Goal: Information Seeking & Learning: Check status

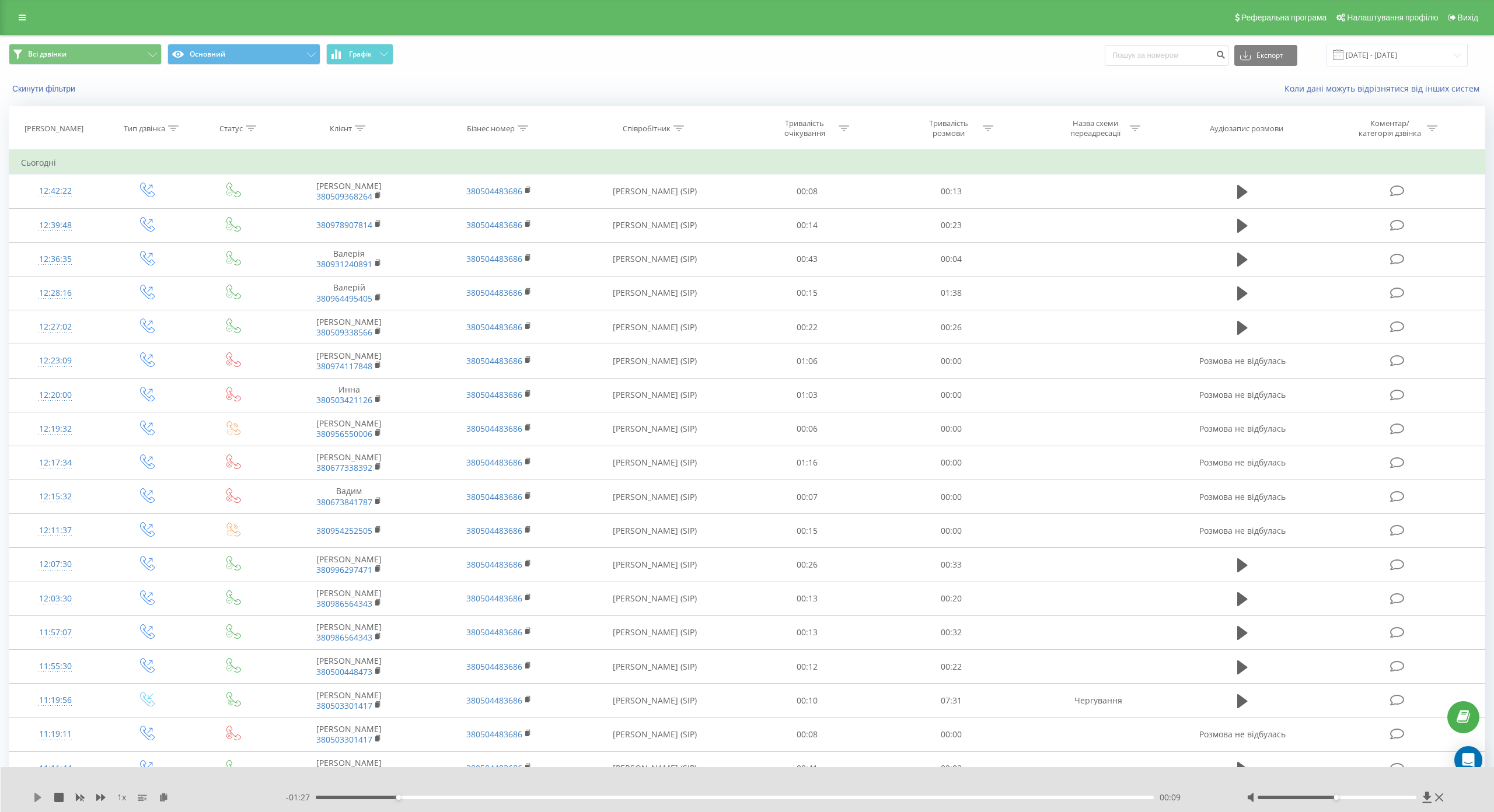
click at [34, 793] on icon at bounding box center [37, 797] width 9 height 9
click at [41, 793] on icon at bounding box center [40, 797] width 2 height 9
click at [38, 793] on icon at bounding box center [37, 797] width 7 height 9
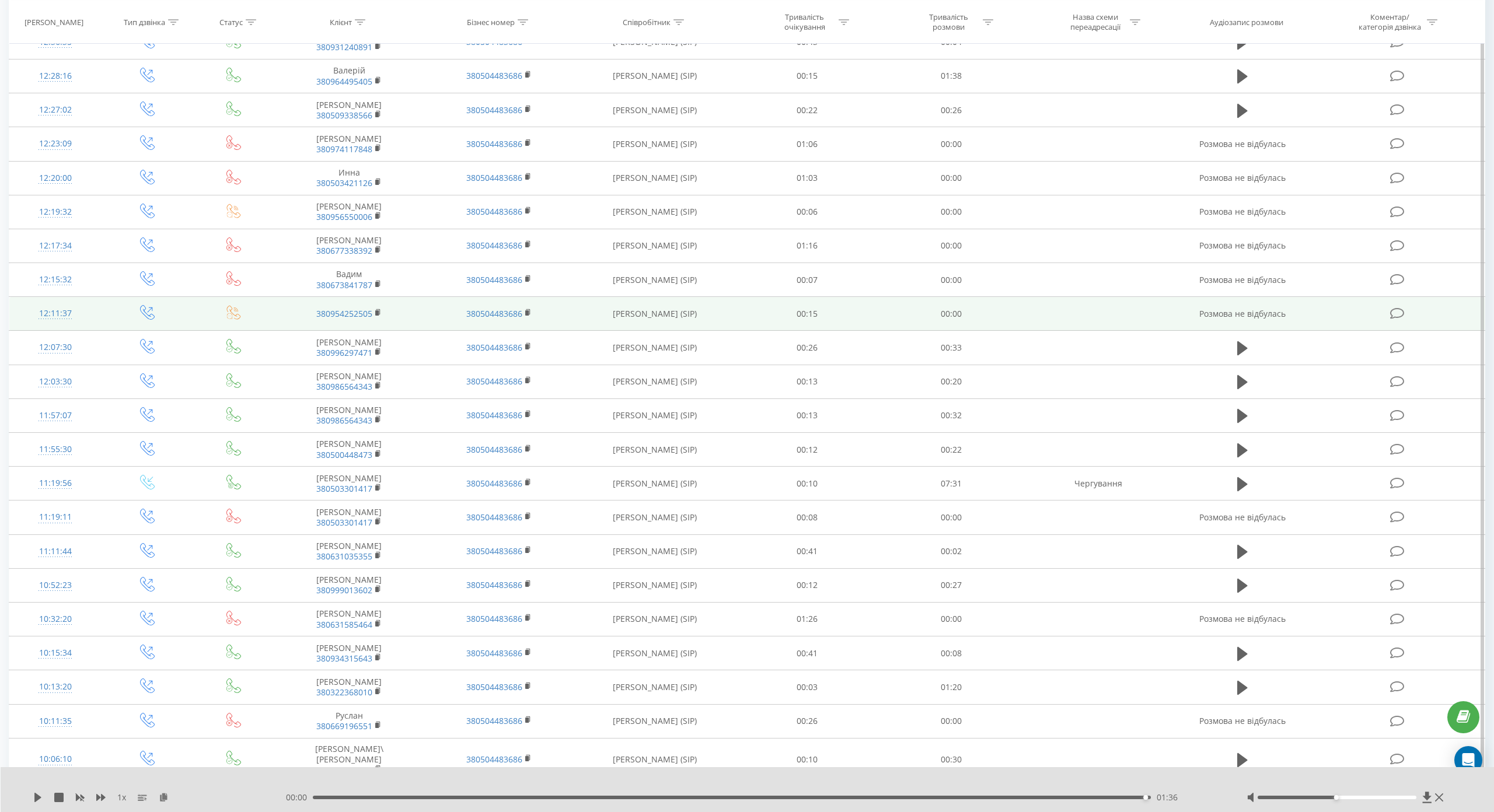
scroll to position [292, 0]
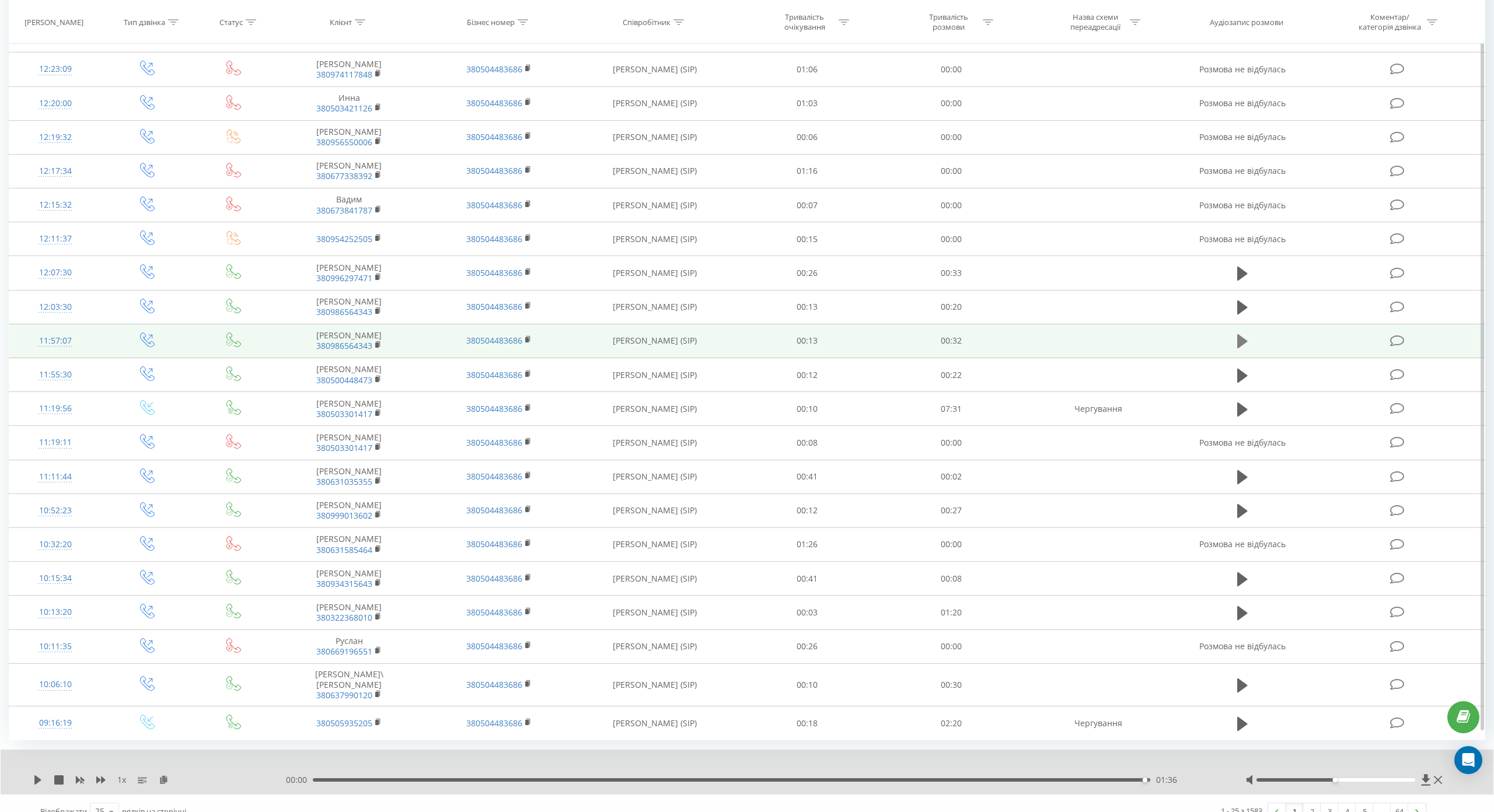
click at [1237, 346] on icon at bounding box center [1242, 341] width 11 height 14
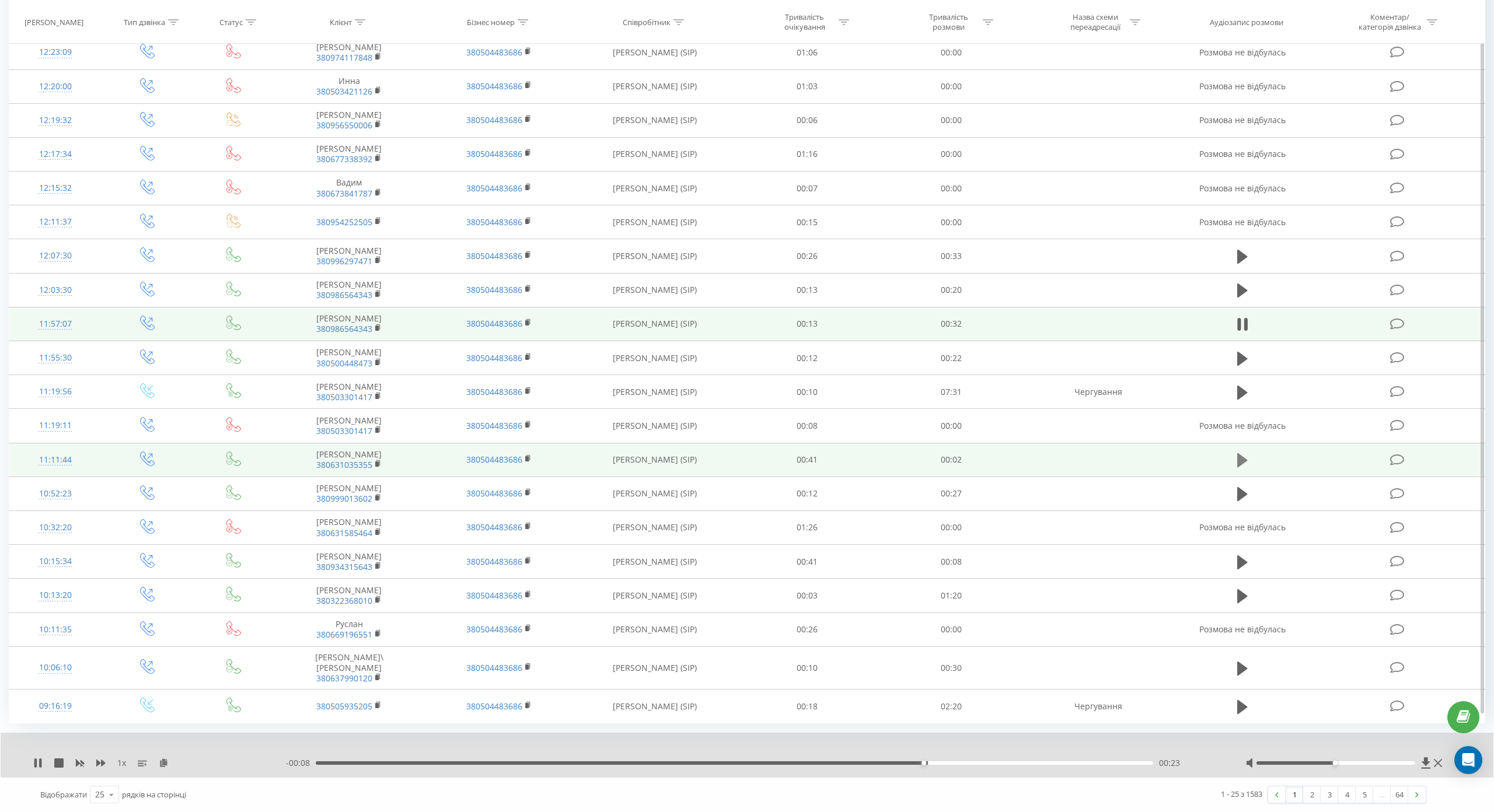
scroll to position [351, 0]
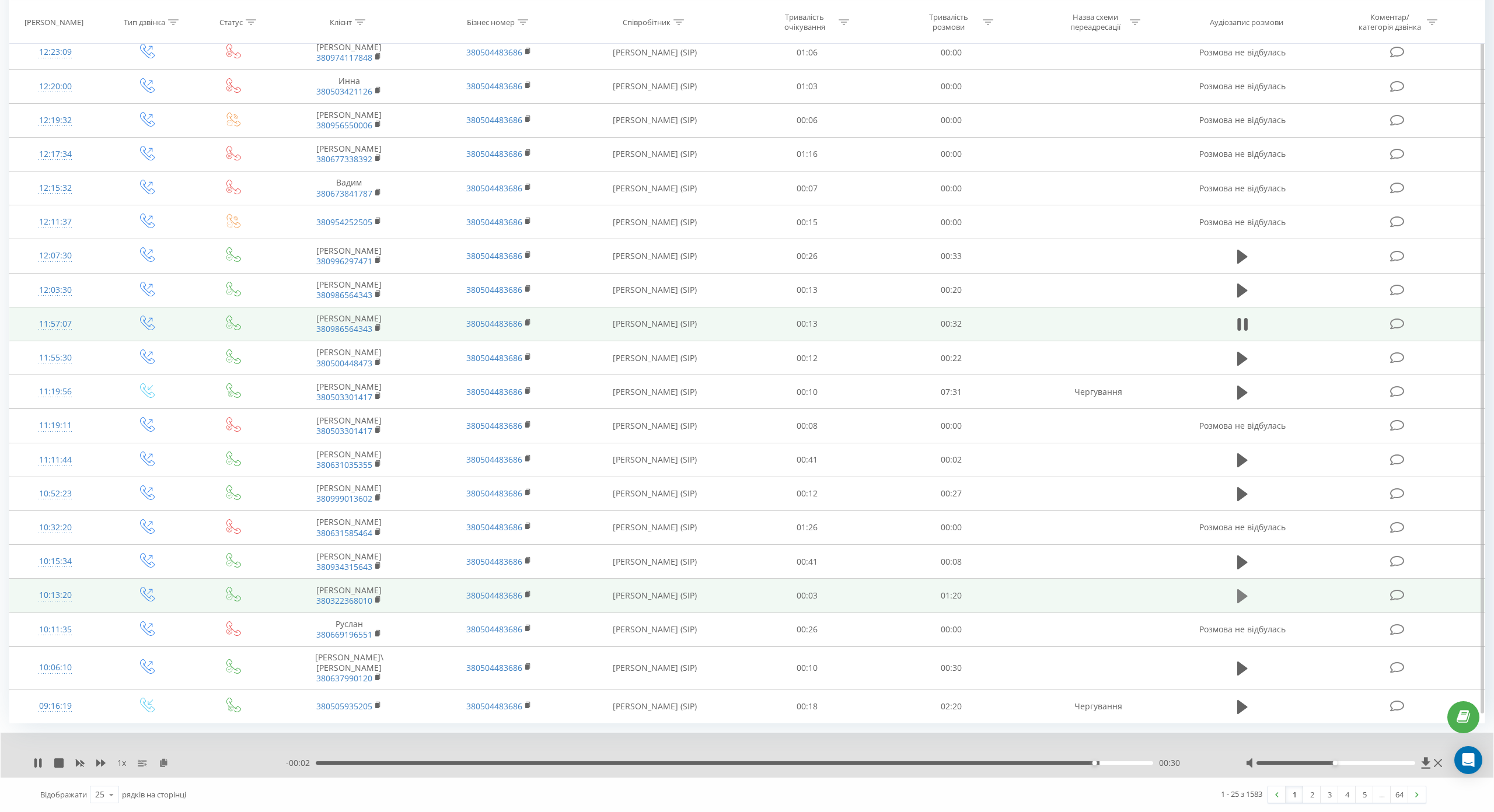
click at [1237, 589] on icon at bounding box center [1242, 596] width 11 height 14
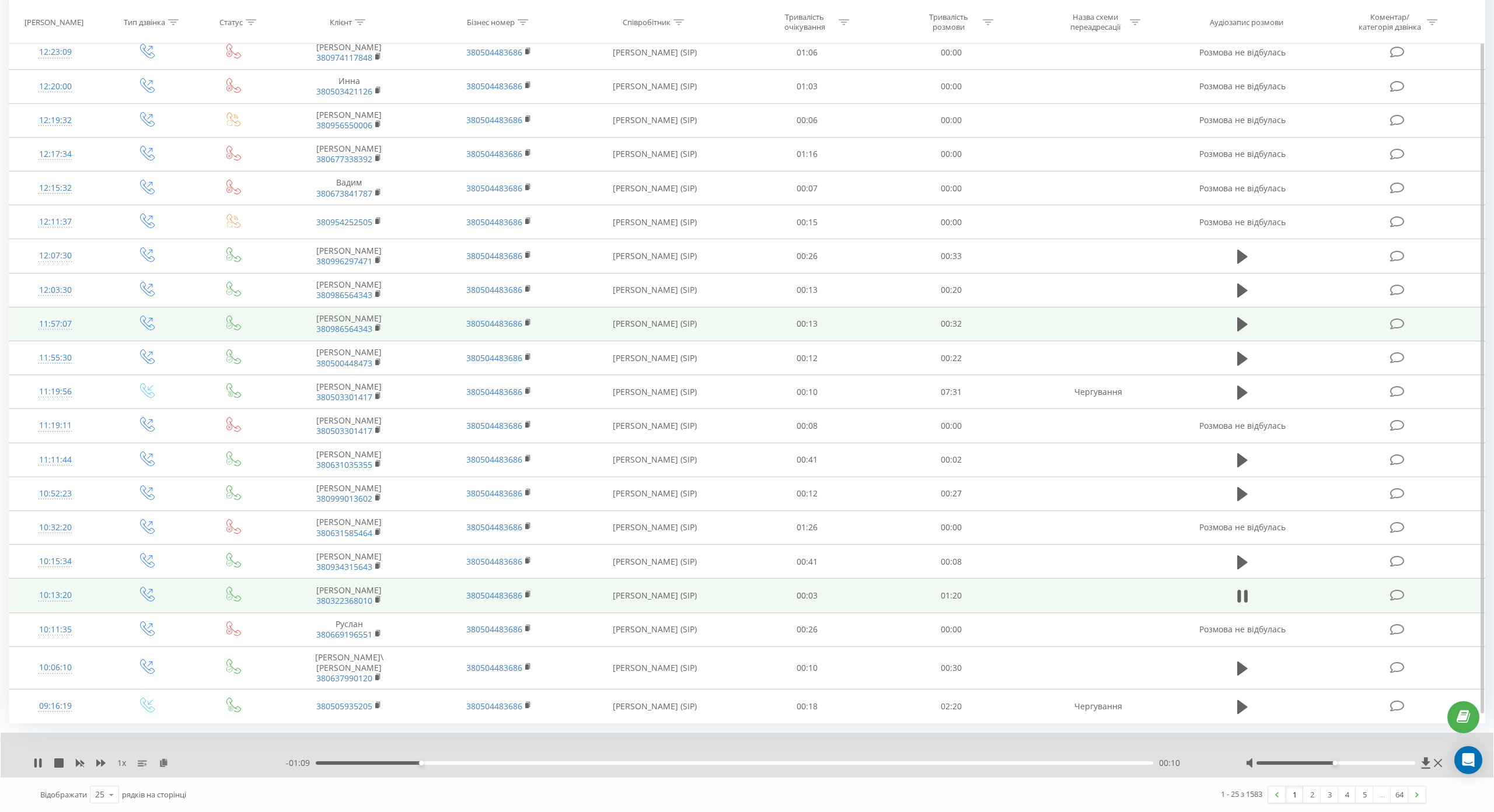
click at [464, 761] on div "00:10" at bounding box center [734, 763] width 837 height 3
click at [520, 757] on div "- 01:04 00:15 00:15" at bounding box center [752, 763] width 931 height 12
click at [521, 761] on div "00:19" at bounding box center [734, 763] width 837 height 3
click at [559, 761] on div "00:23" at bounding box center [734, 763] width 837 height 3
click at [624, 761] on div "00:24" at bounding box center [734, 763] width 837 height 3
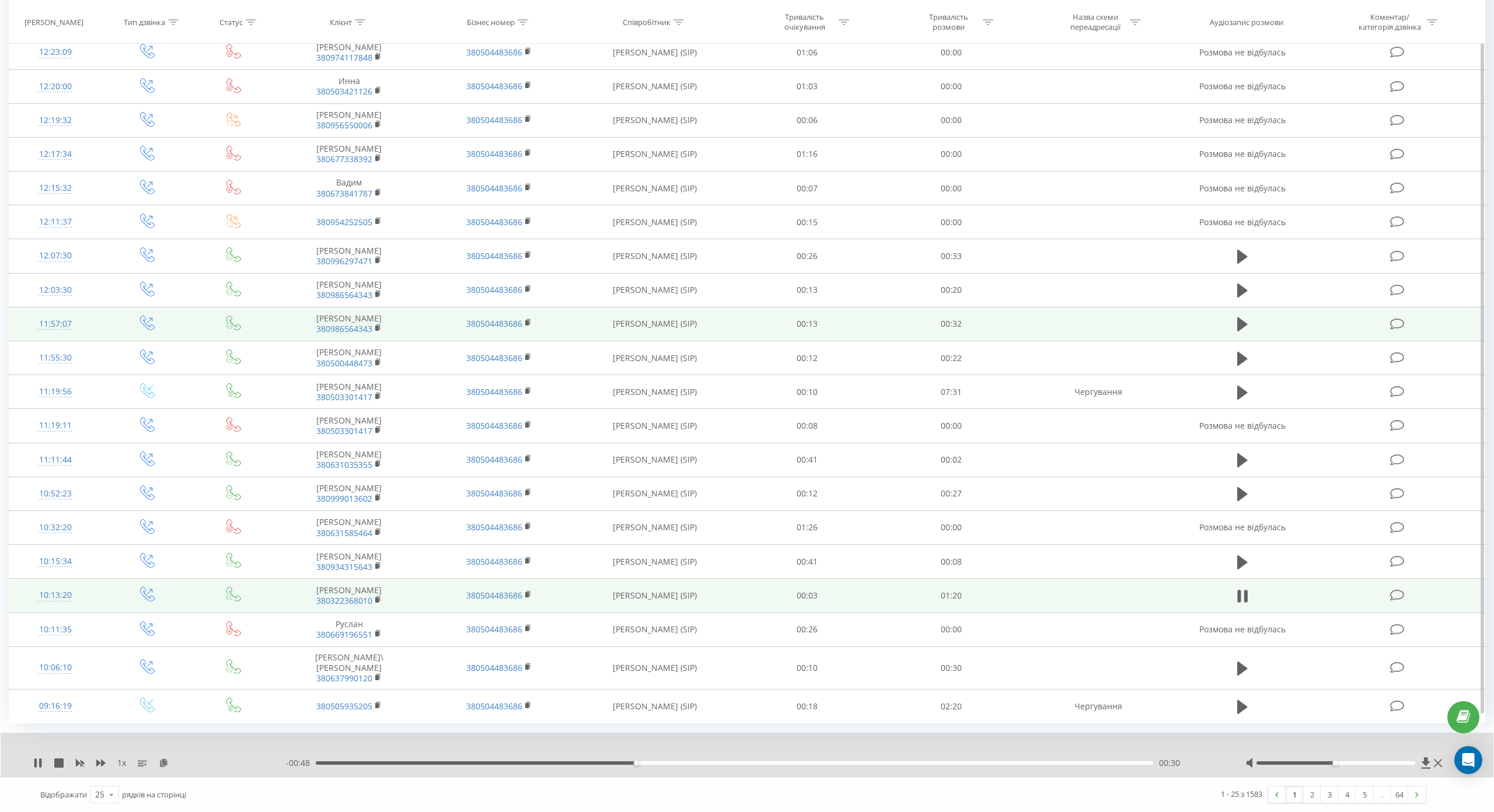
click at [777, 761] on div "00:30" at bounding box center [734, 763] width 837 height 3
click at [1046, 761] on div "01:09" at bounding box center [734, 763] width 837 height 3
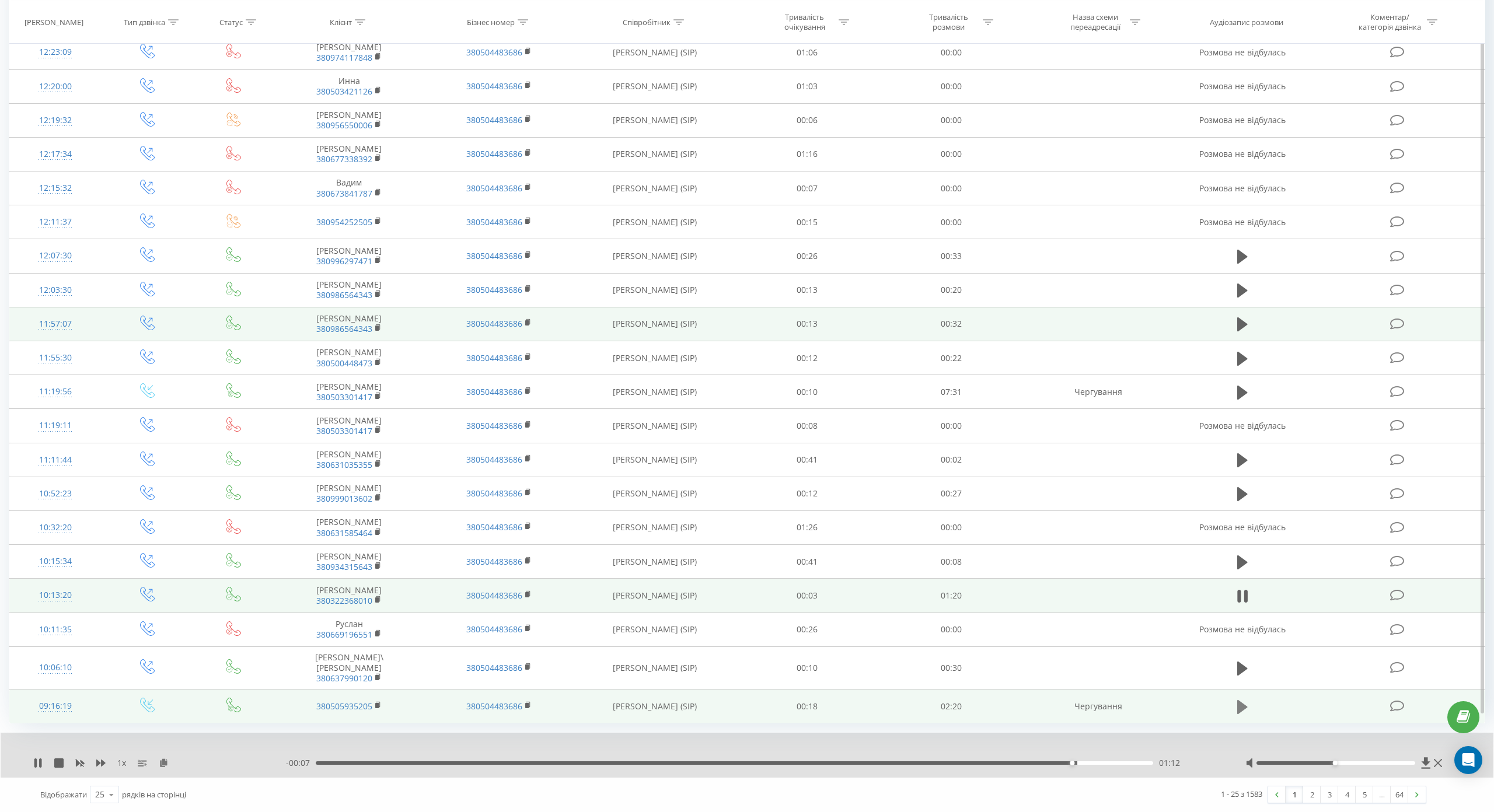
click at [1237, 700] on icon at bounding box center [1242, 706] width 11 height 14
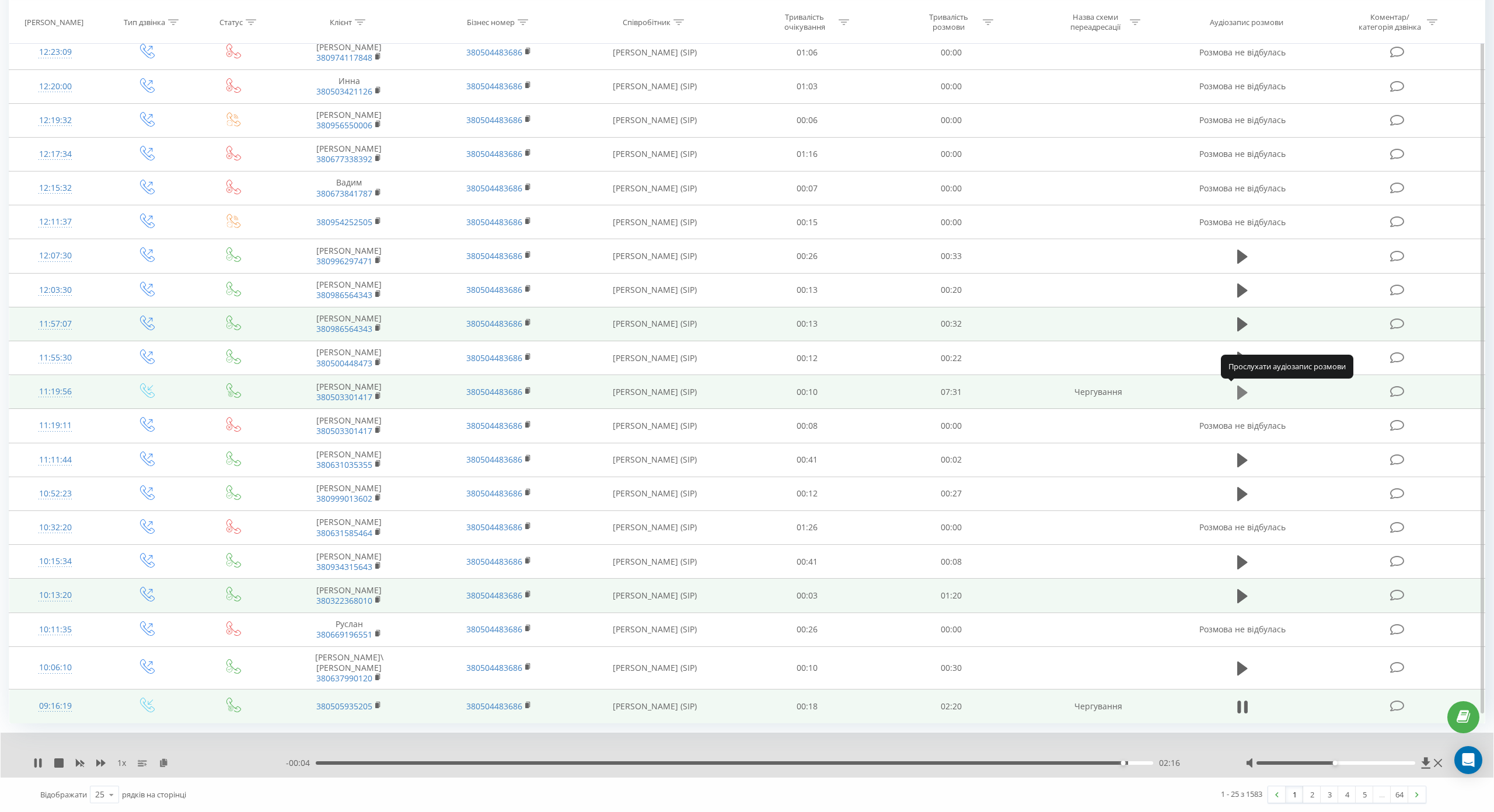
click at [1237, 386] on icon at bounding box center [1242, 392] width 11 height 14
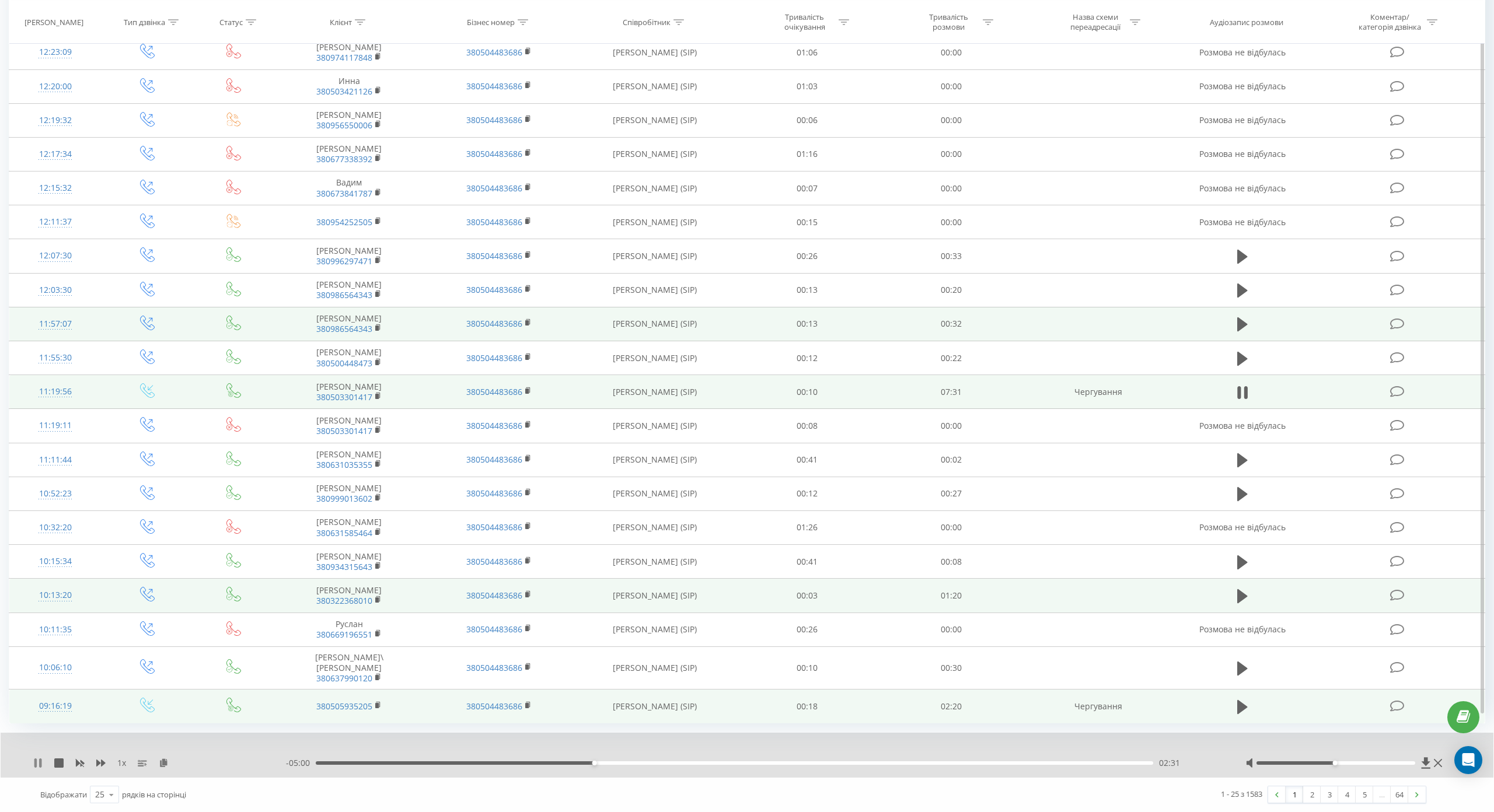
click at [37, 759] on icon at bounding box center [37, 763] width 9 height 9
click at [110, 784] on icon at bounding box center [111, 795] width 17 height 22
click at [106, 772] on span "100" at bounding box center [101, 777] width 14 height 11
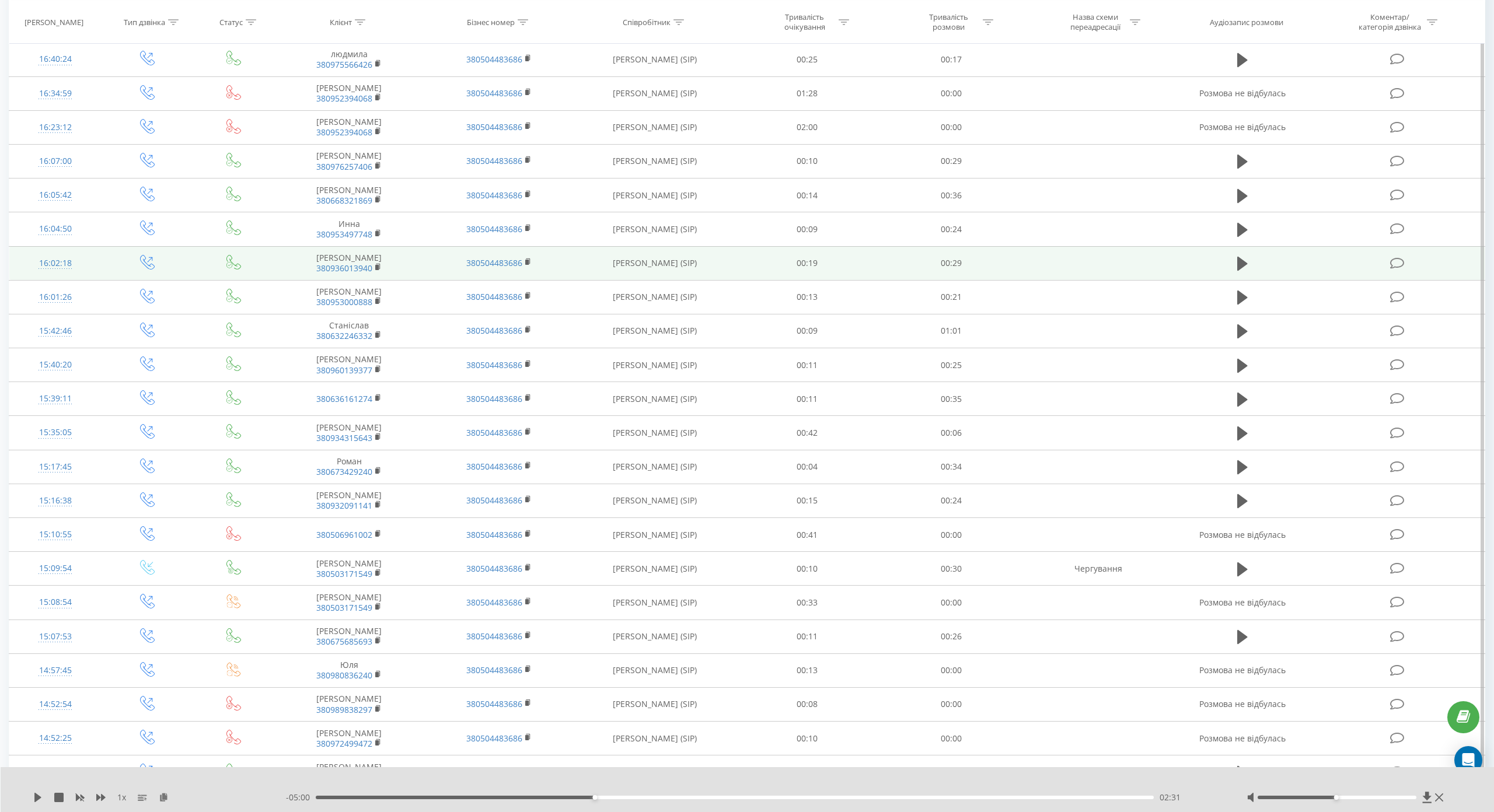
scroll to position [1576, 0]
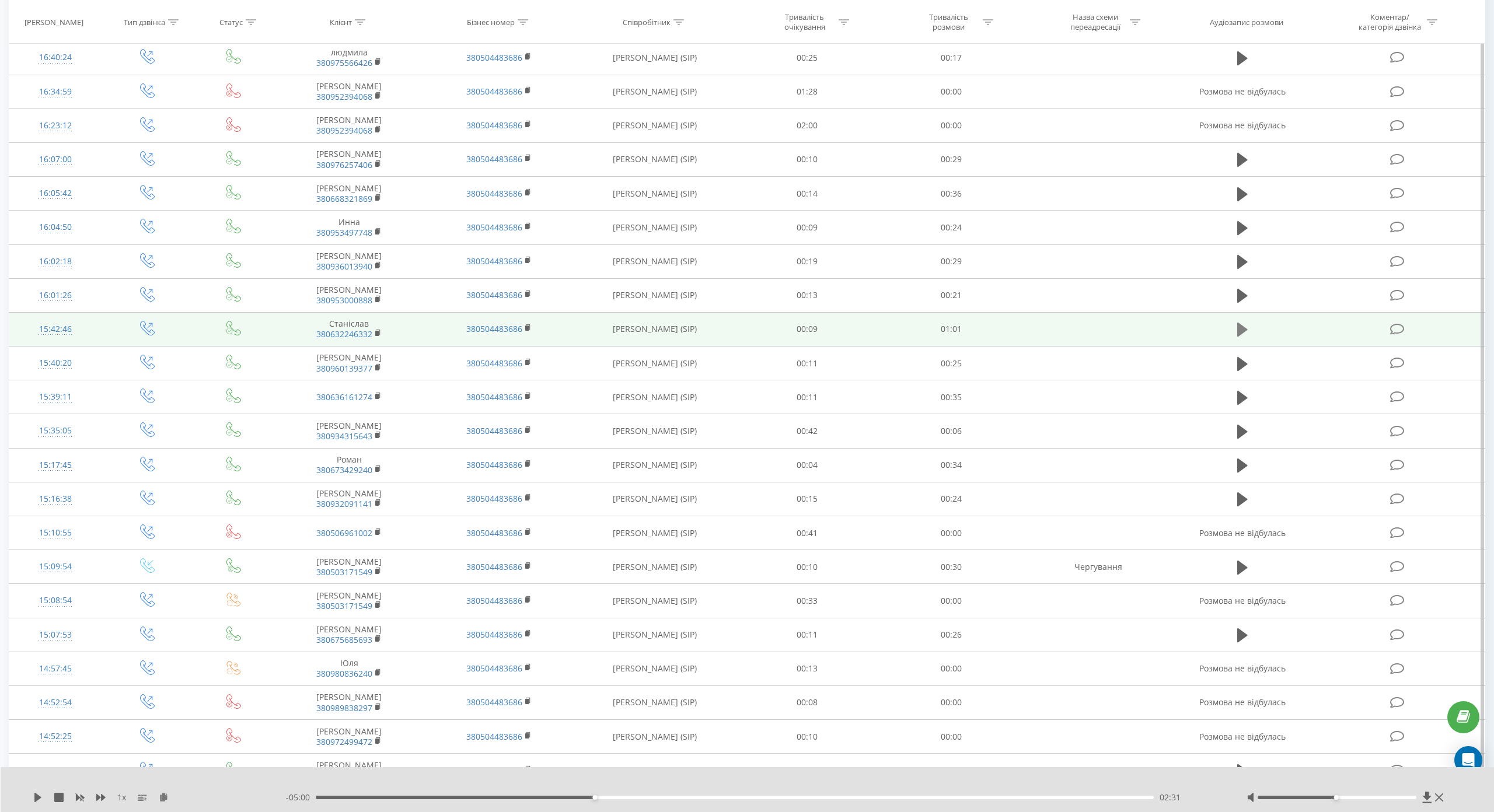
click at [1237, 322] on icon at bounding box center [1242, 329] width 11 height 14
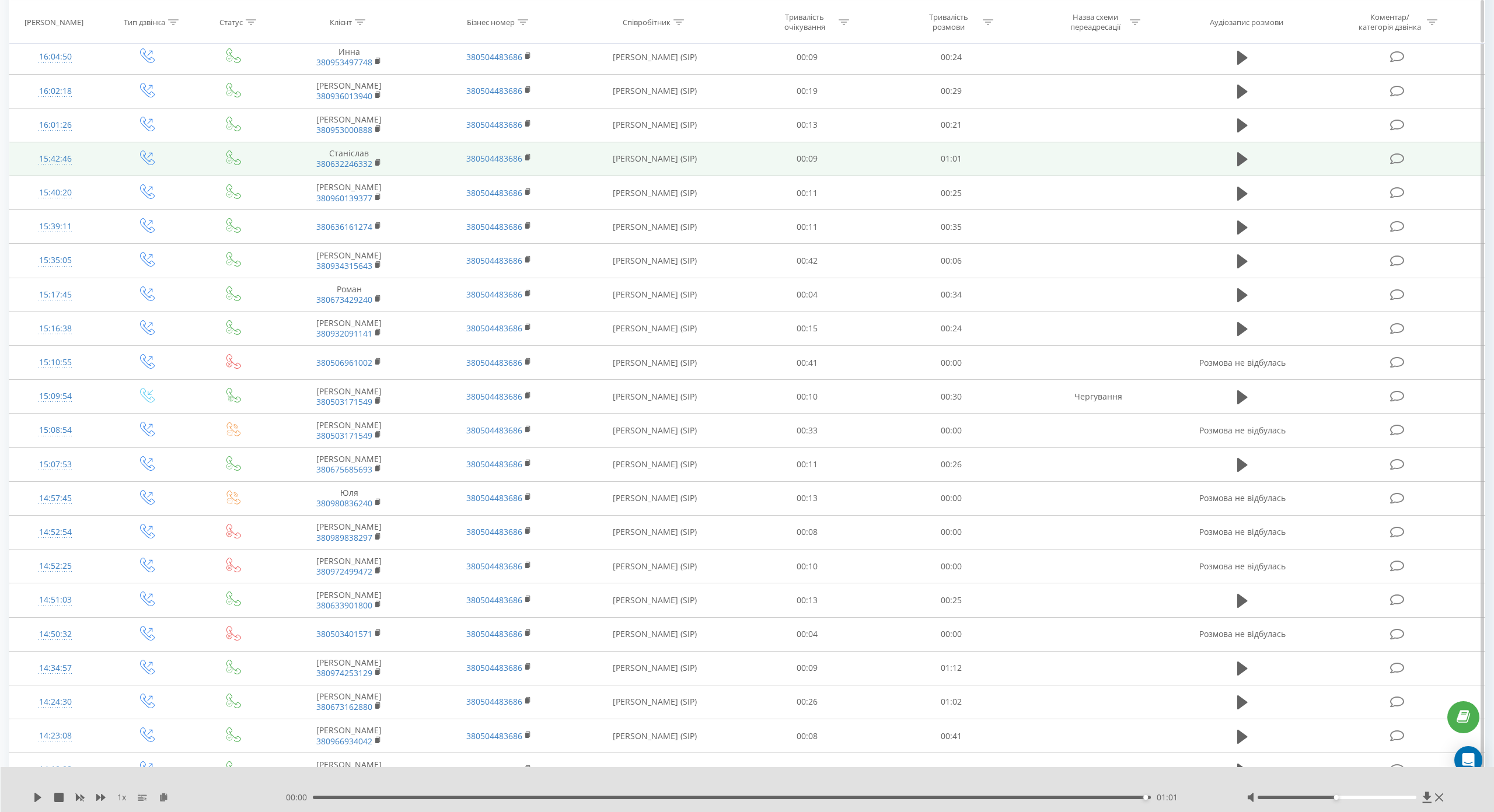
scroll to position [1518, 0]
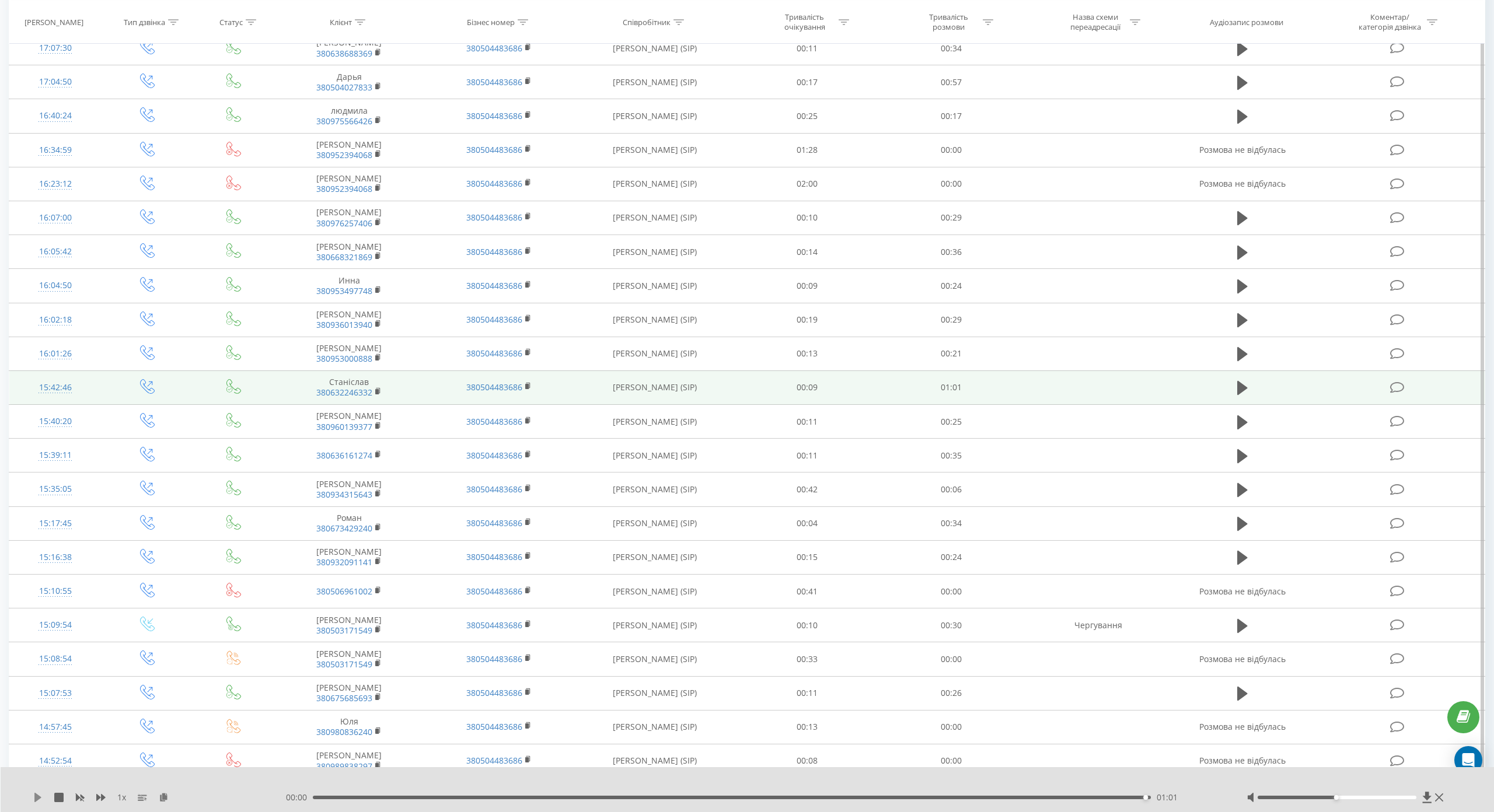
click at [40, 793] on icon at bounding box center [37, 797] width 7 height 9
click at [39, 793] on icon at bounding box center [37, 797] width 7 height 9
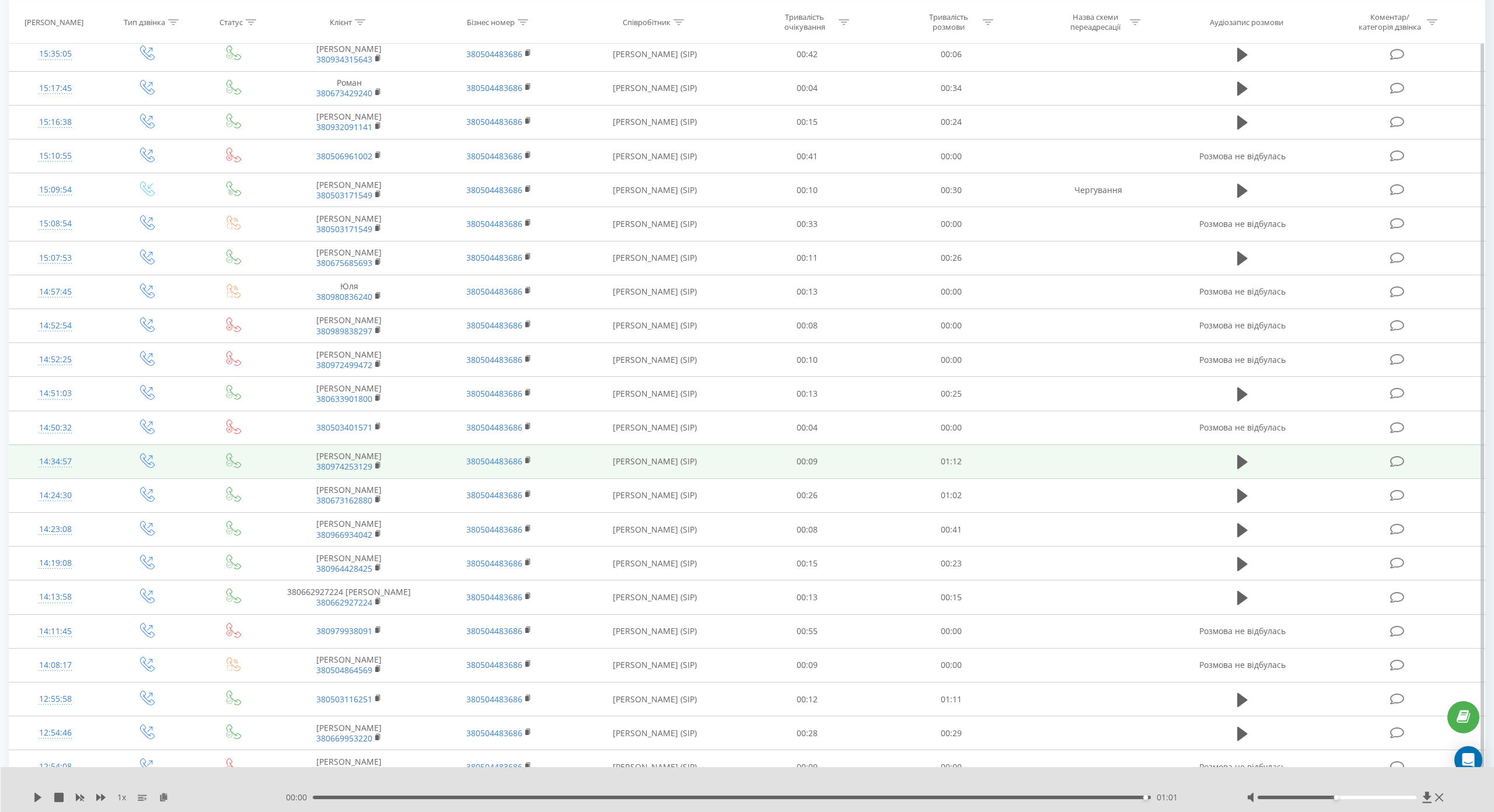
scroll to position [1984, 0]
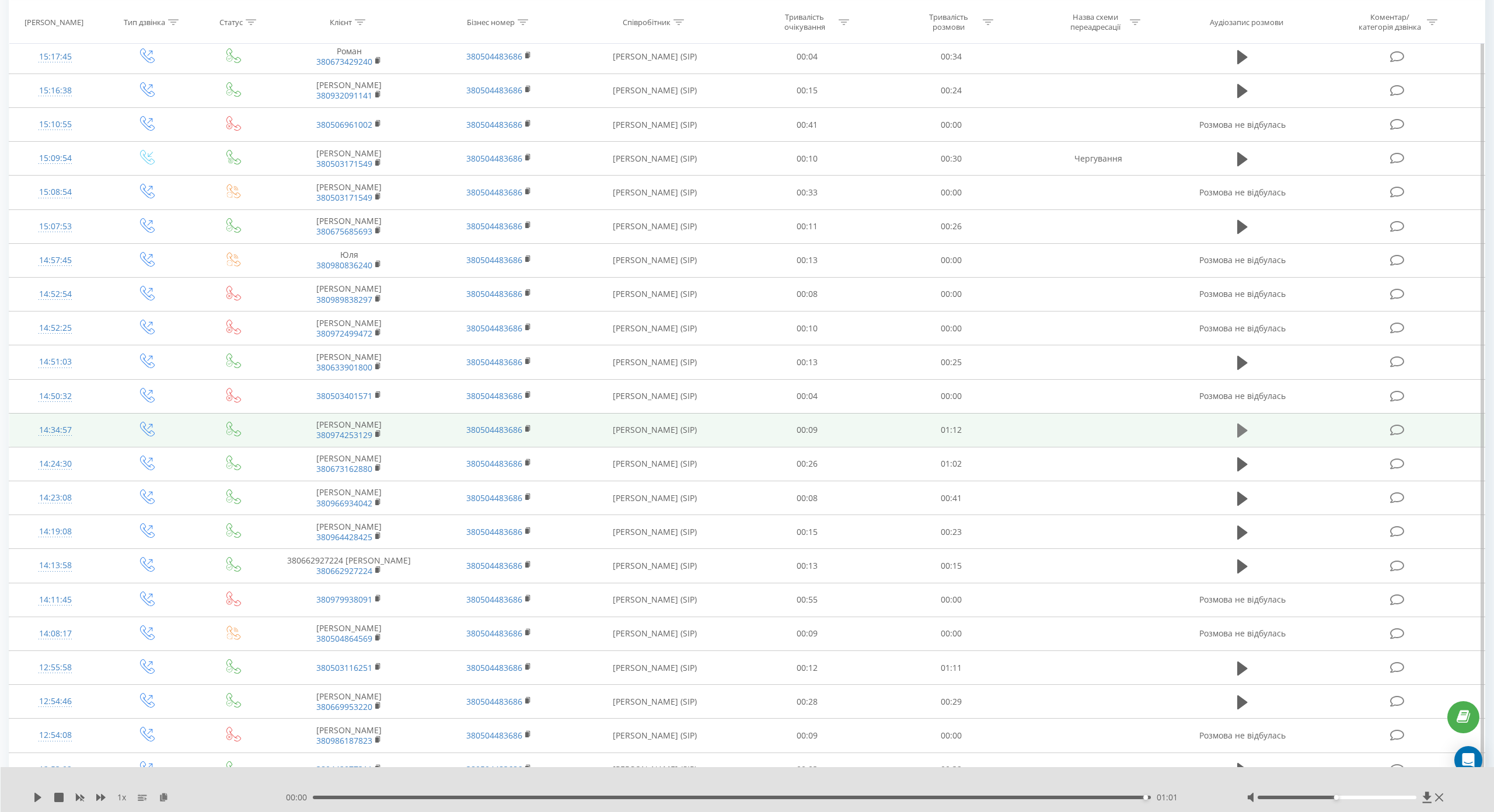
click at [1237, 424] on icon at bounding box center [1242, 431] width 11 height 14
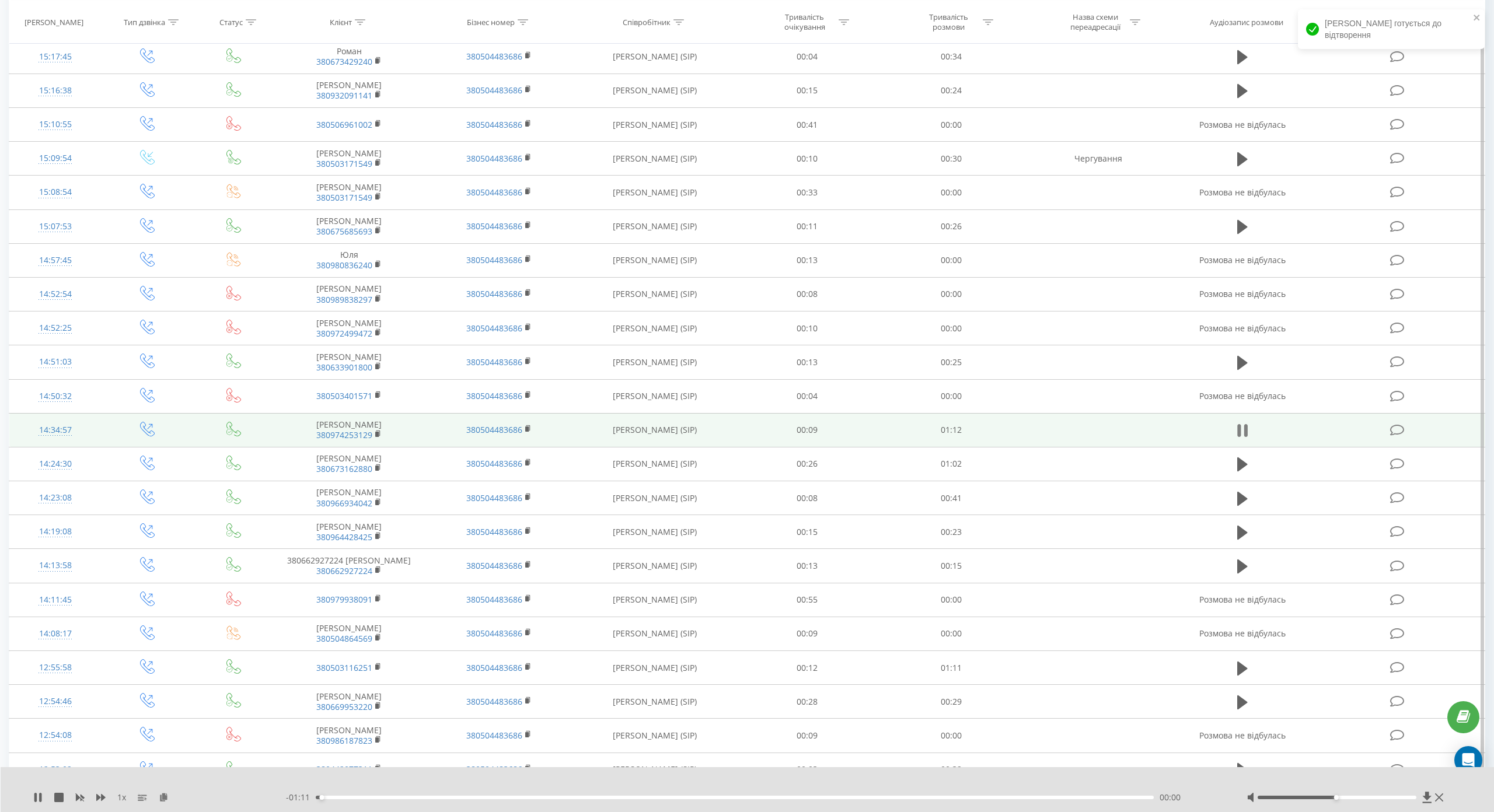
click at [1237, 424] on icon at bounding box center [1239, 430] width 3 height 12
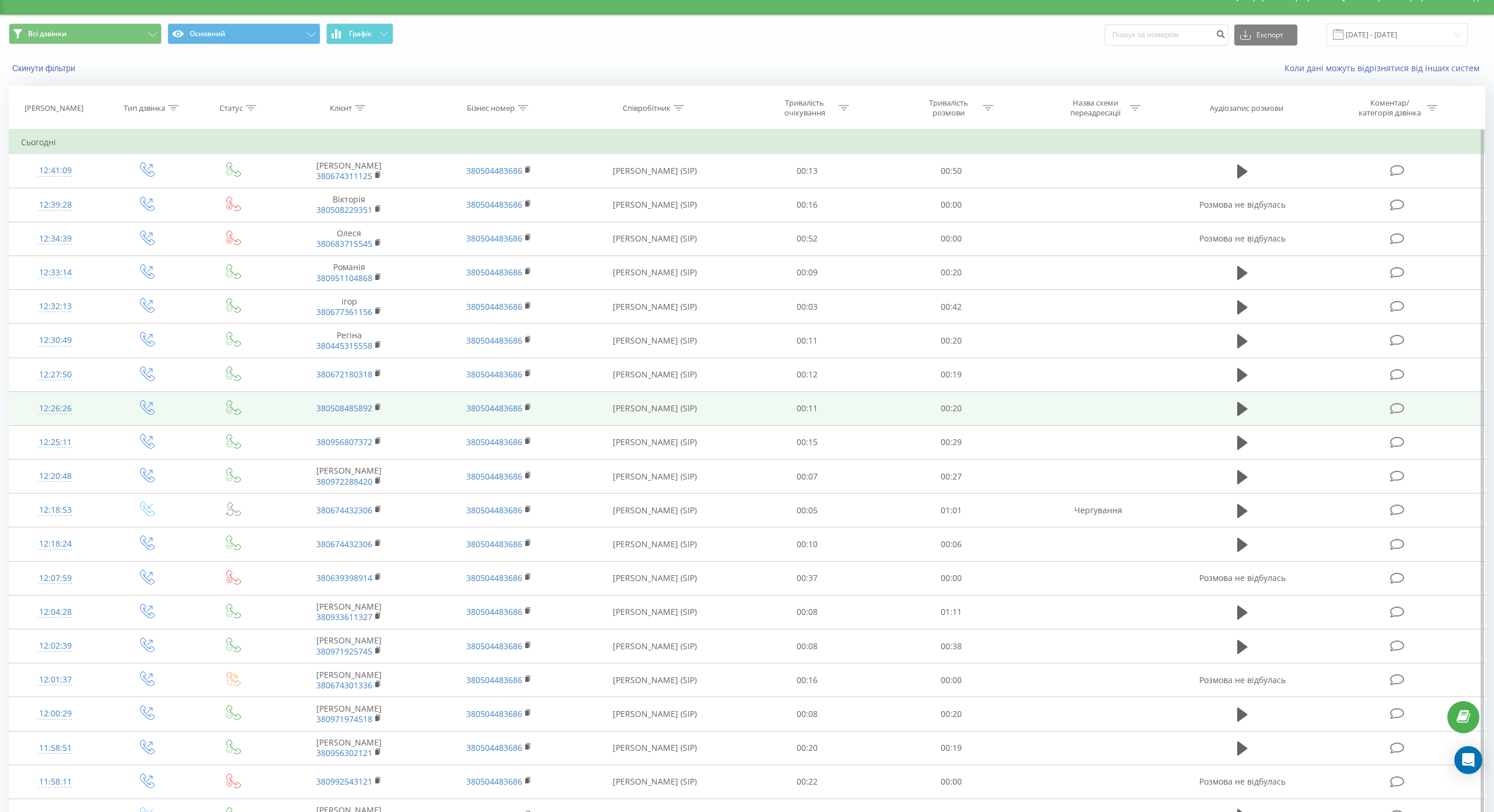
scroll to position [116, 0]
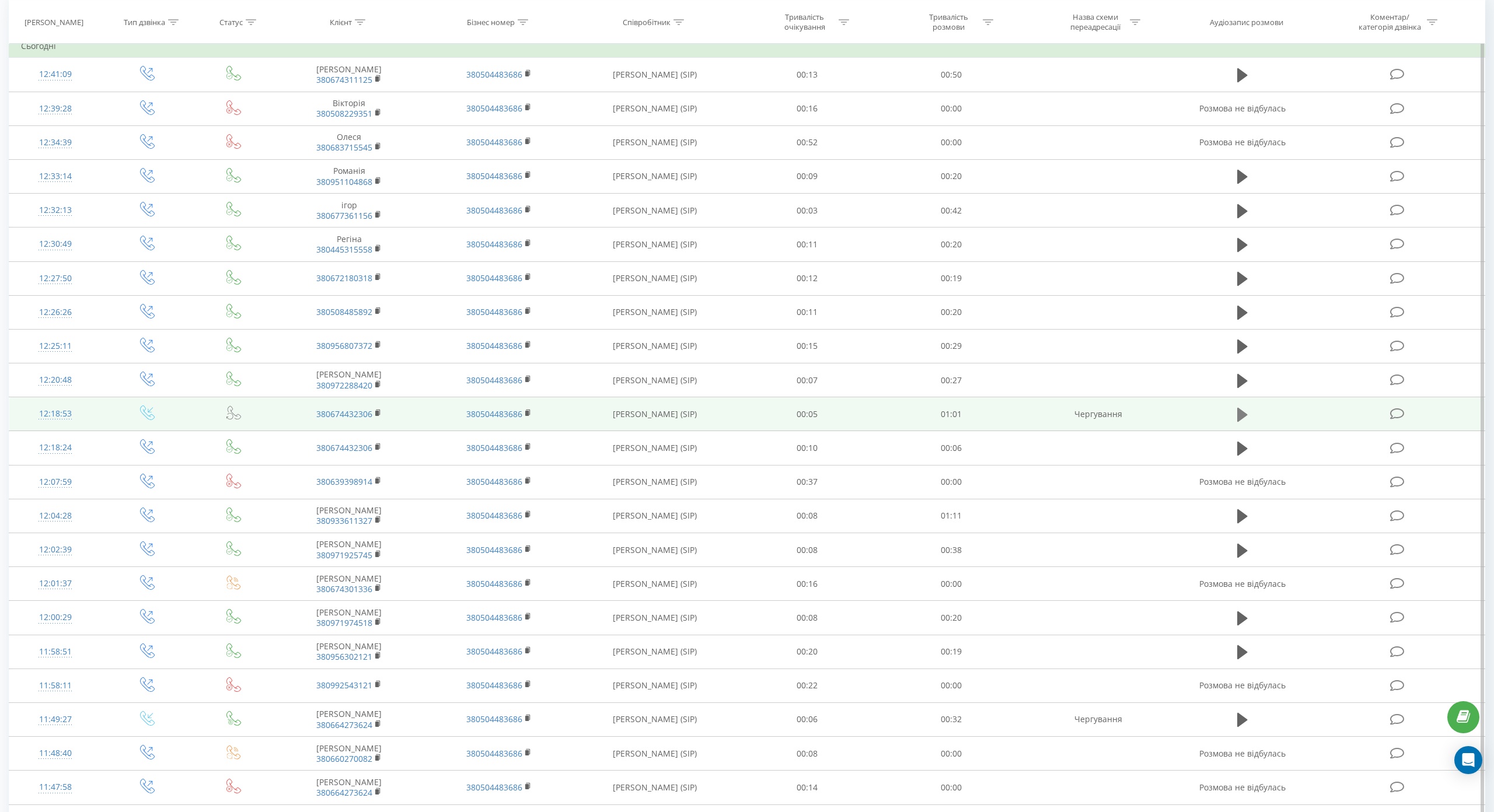
click at [1237, 414] on icon at bounding box center [1242, 415] width 11 height 14
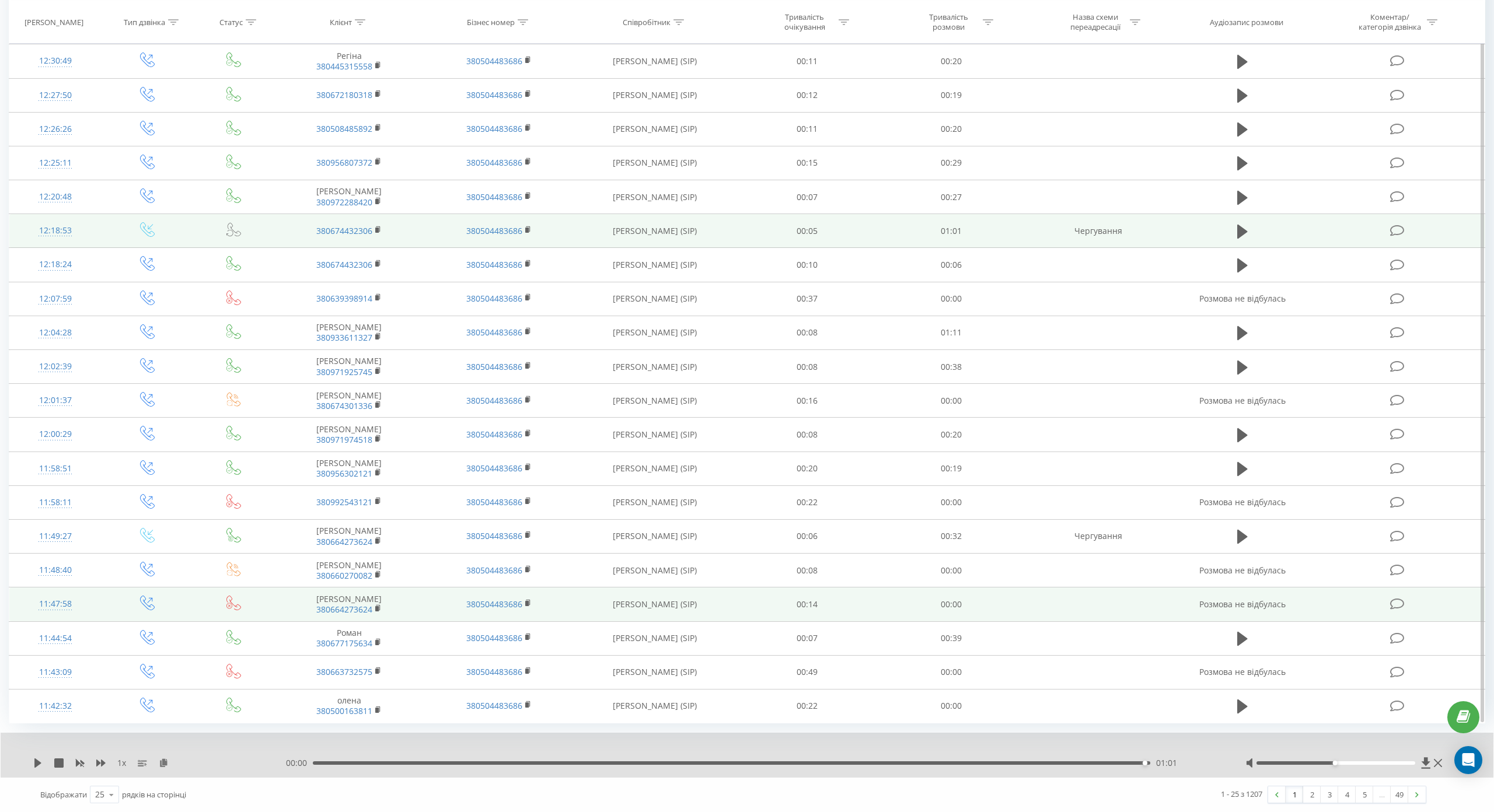
scroll to position [351, 0]
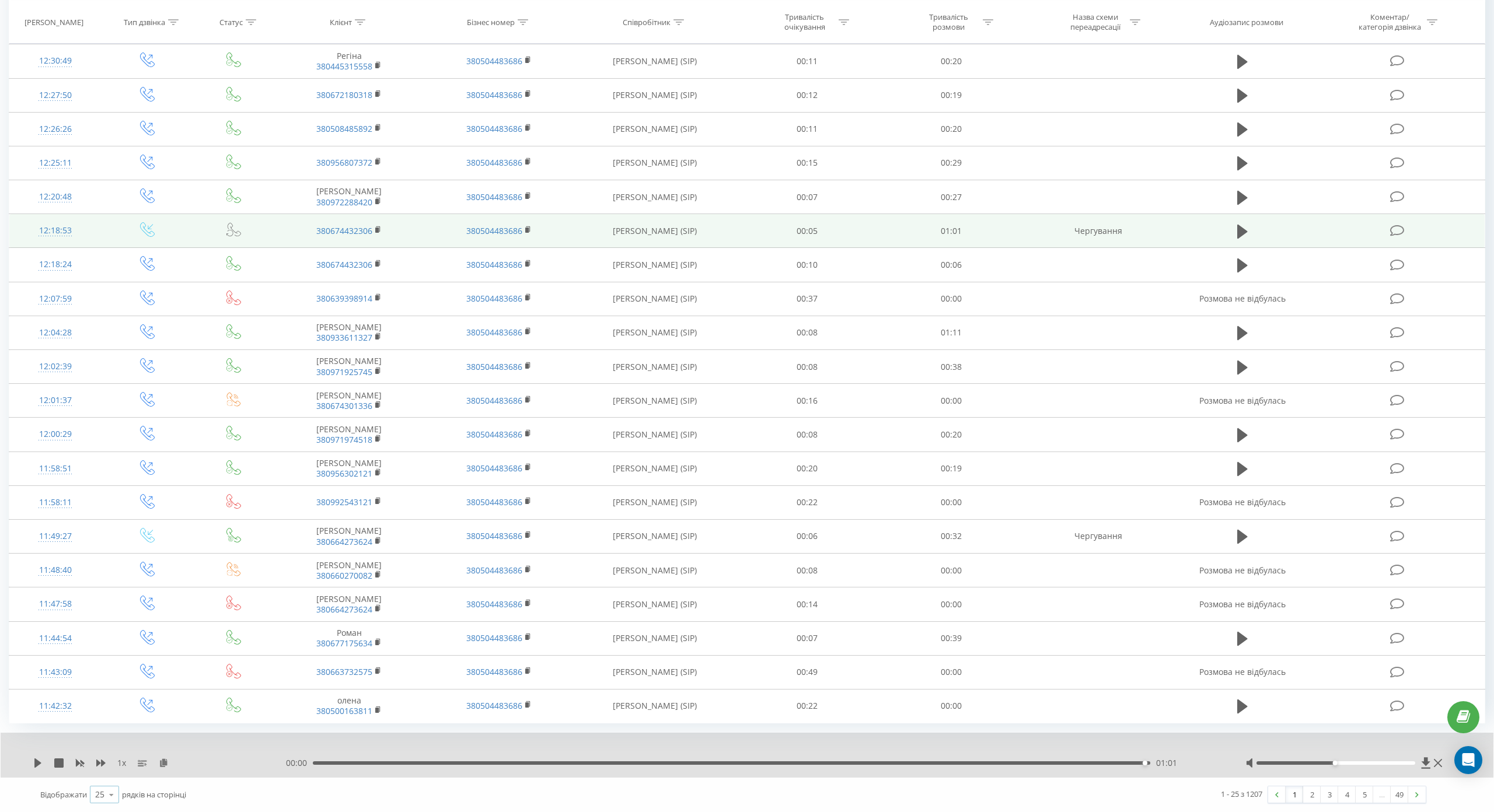
click at [106, 784] on icon at bounding box center [111, 795] width 17 height 22
click at [105, 772] on span "100" at bounding box center [101, 777] width 14 height 11
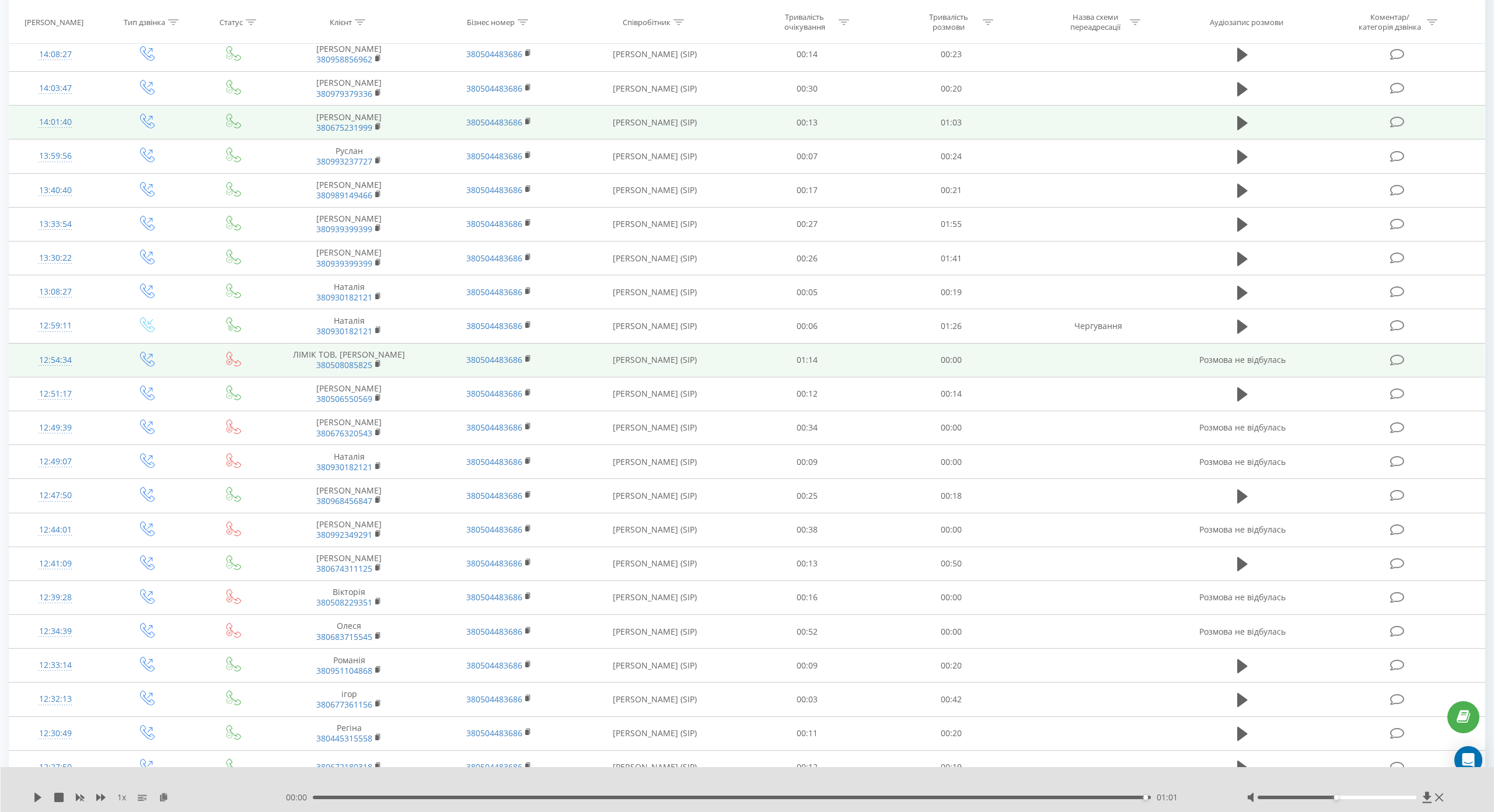
scroll to position [409, 0]
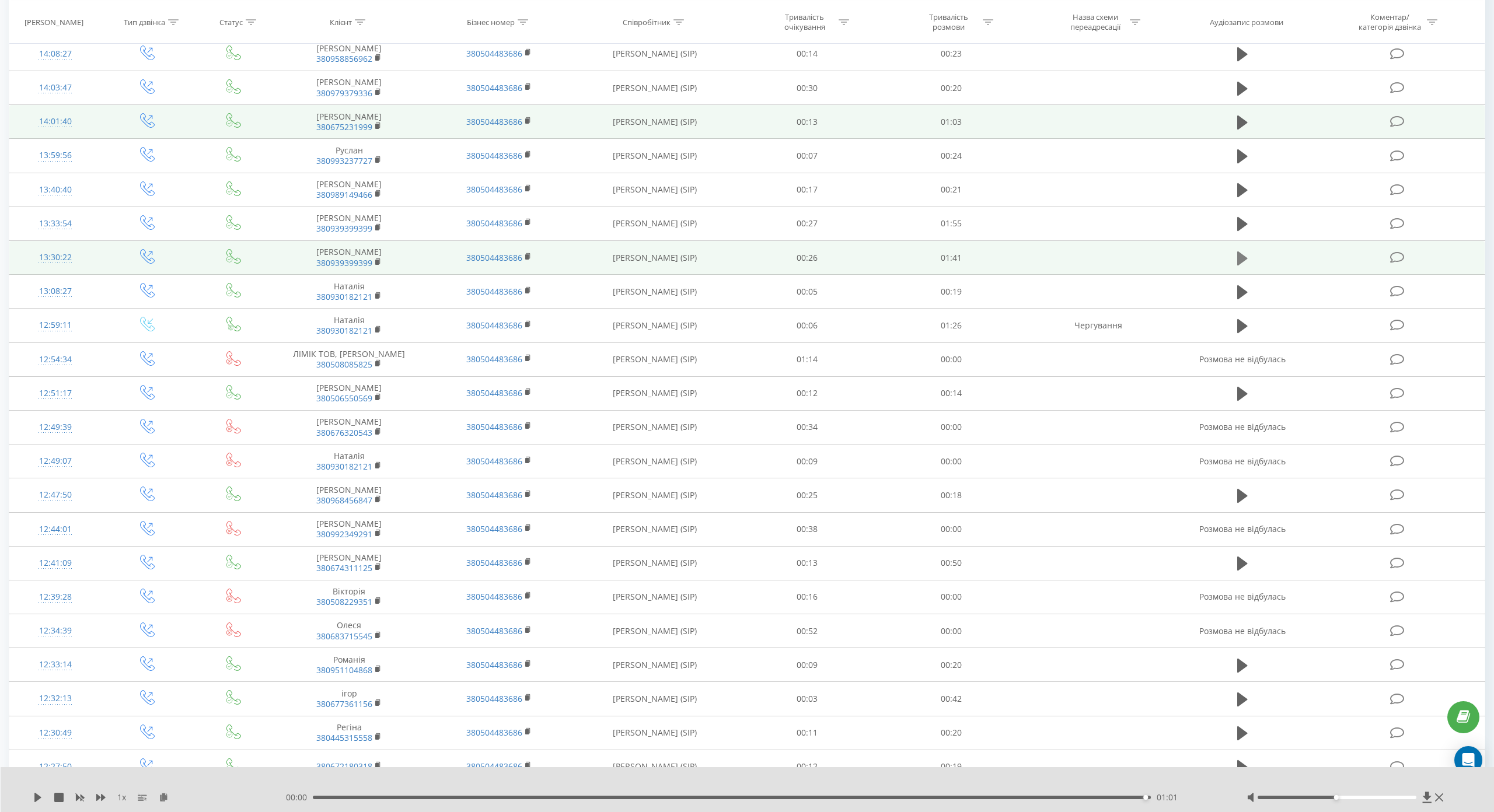
click at [1237, 257] on icon at bounding box center [1242, 258] width 11 height 14
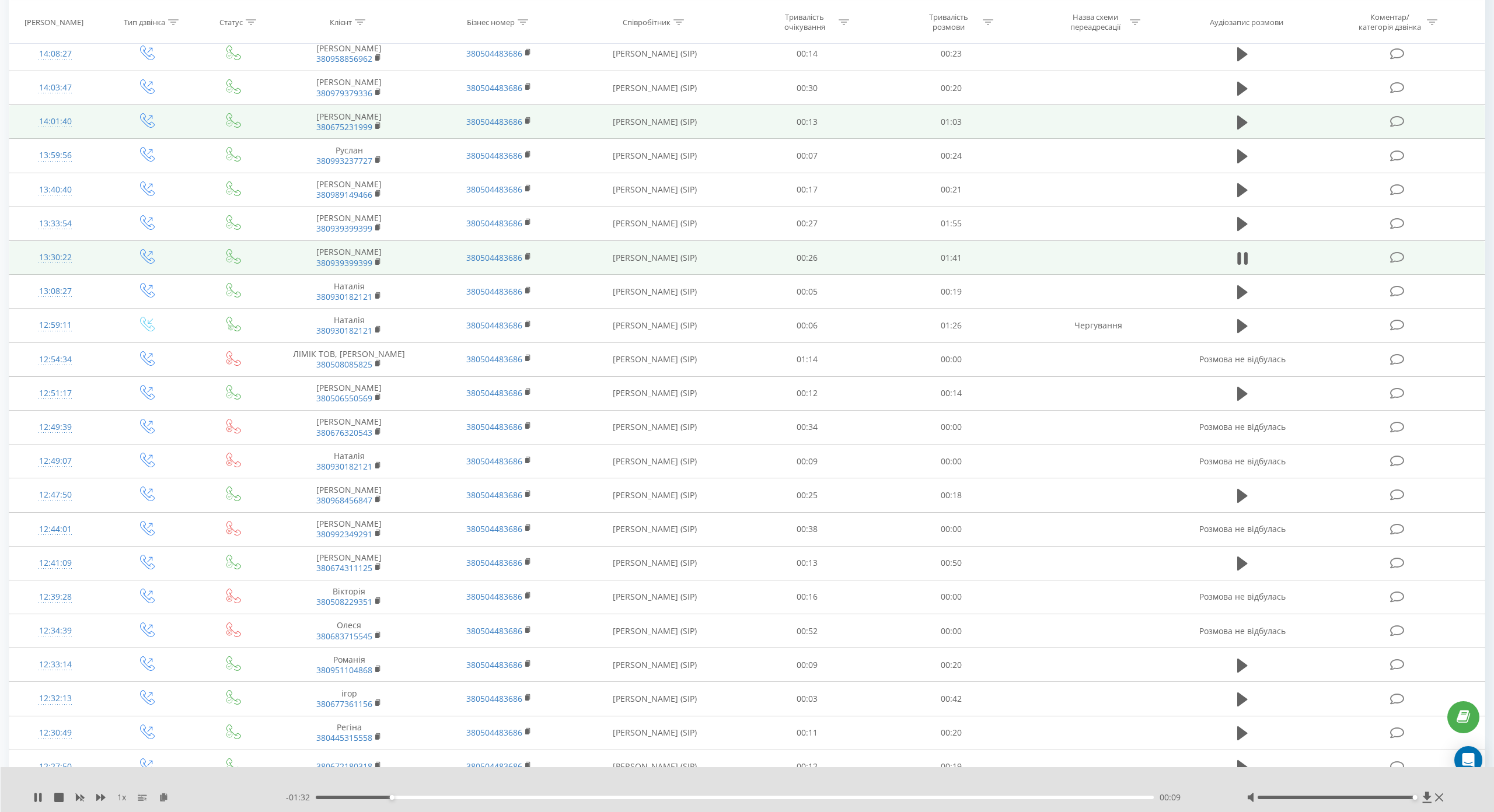
drag, startPoint x: 1327, startPoint y: 746, endPoint x: 1407, endPoint y: 747, distance: 80.0
click at [1413, 795] on div "Accessibility label" at bounding box center [1415, 798] width 5 height 5
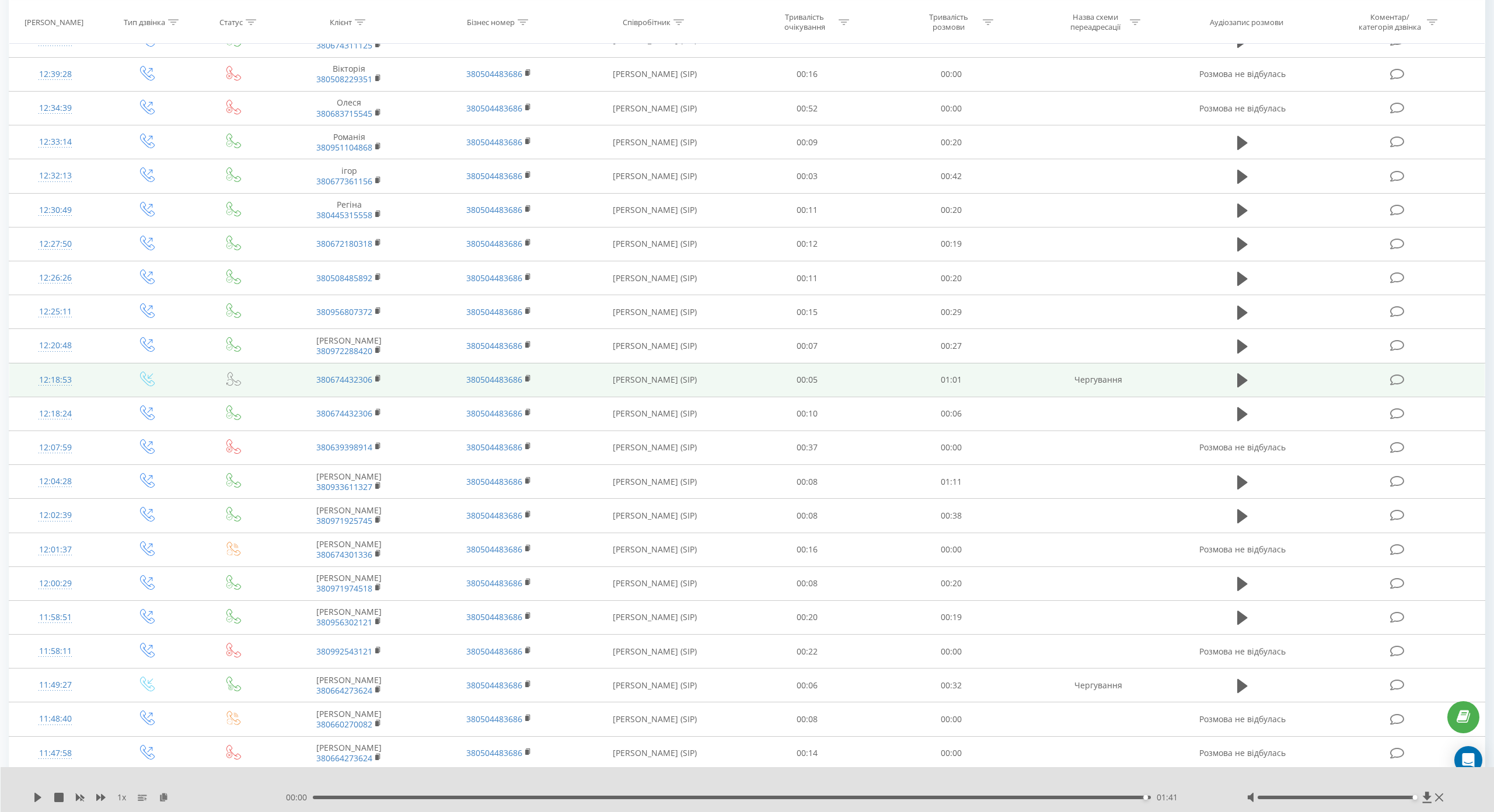
scroll to position [934, 0]
click at [1239, 376] on icon at bounding box center [1242, 378] width 11 height 17
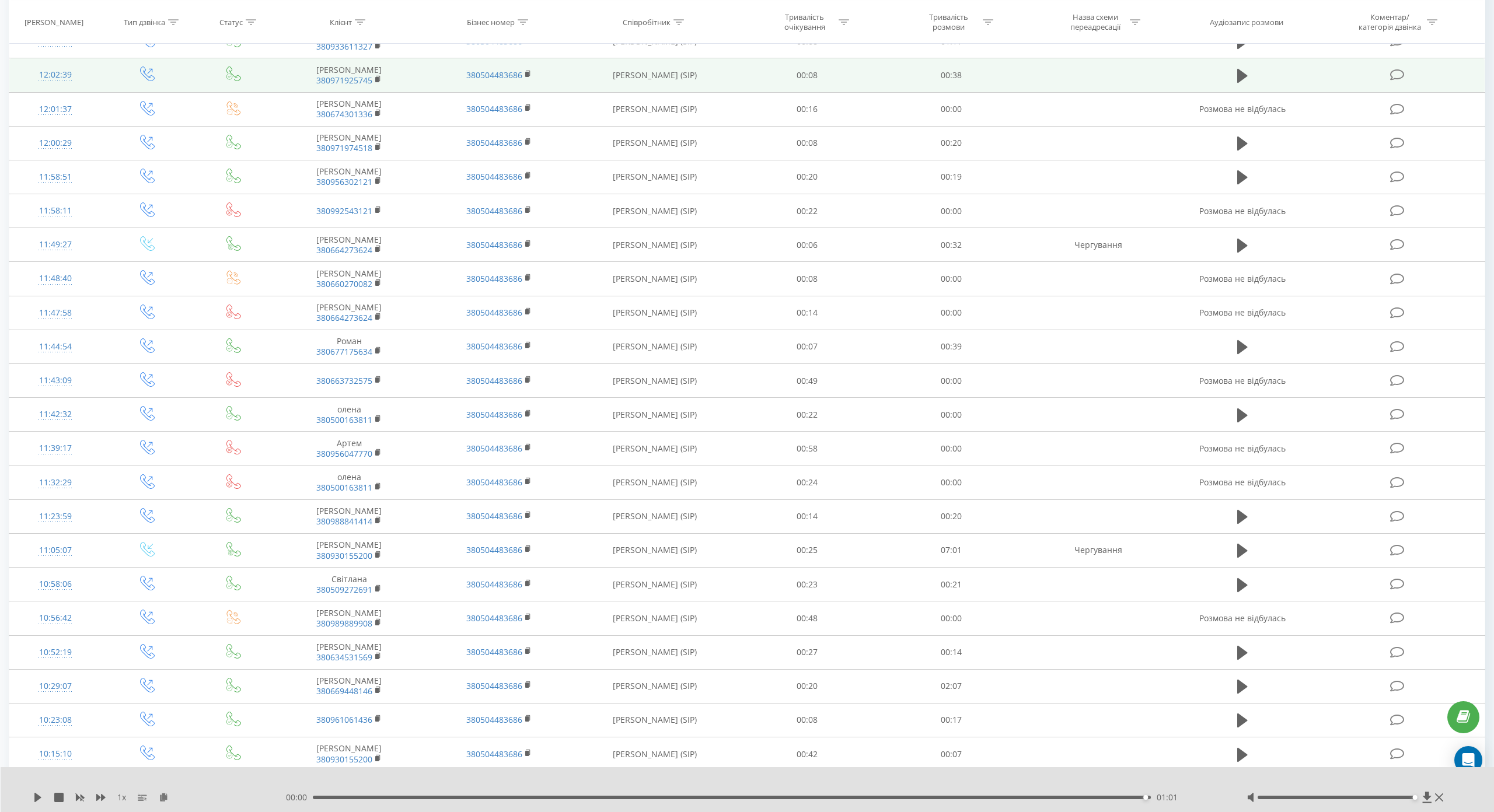
scroll to position [1400, 0]
